Goal: Find specific page/section: Find specific page/section

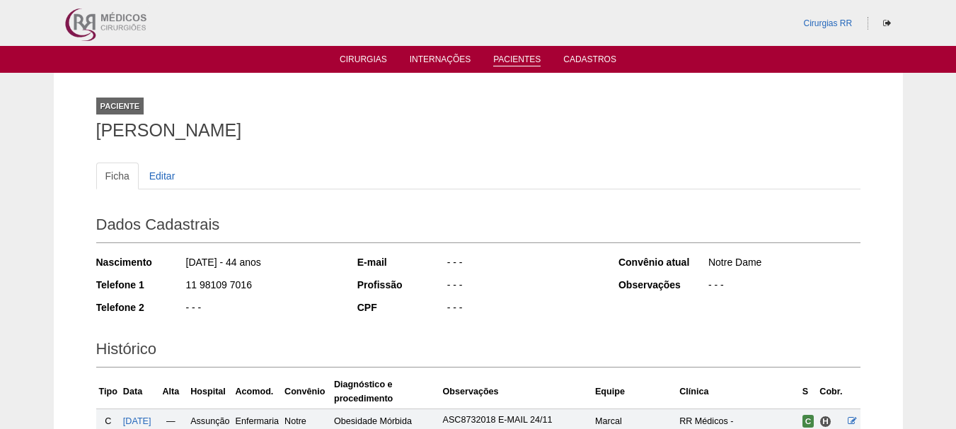
click at [507, 59] on link "Pacientes" at bounding box center [516, 60] width 47 height 12
click at [511, 59] on link "Pacientes" at bounding box center [516, 60] width 47 height 12
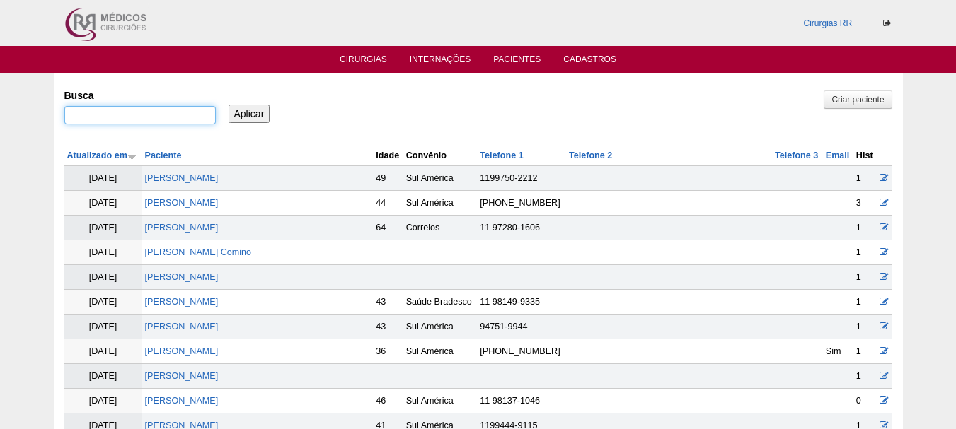
click at [202, 114] on input "Busca" at bounding box center [139, 115] width 151 height 18
paste input "ALINE GALVAO PEREZ"
type input "ALINE GALVAO PEREZ"
click at [247, 100] on div "Aplicar" at bounding box center [254, 102] width 57 height 39
click at [248, 115] on input "Aplicar" at bounding box center [249, 114] width 42 height 18
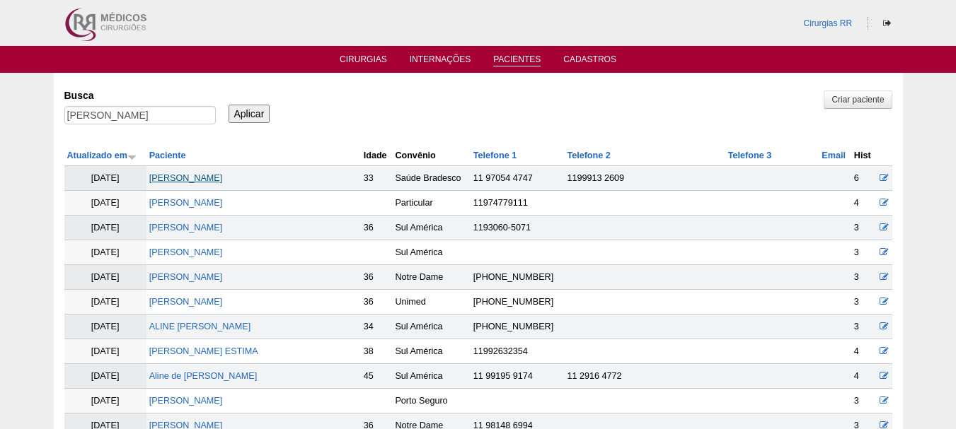
click at [210, 180] on link "[PERSON_NAME]" at bounding box center [186, 178] width 74 height 10
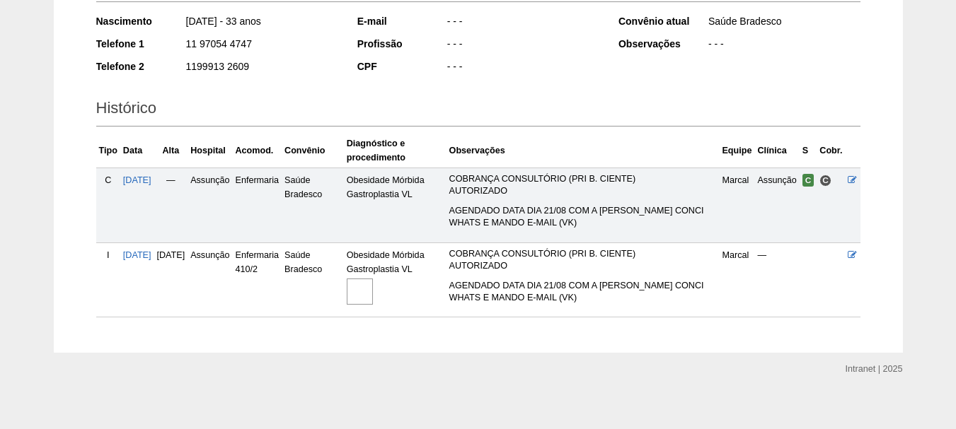
scroll to position [250, 0]
